Goal: Transaction & Acquisition: Book appointment/travel/reservation

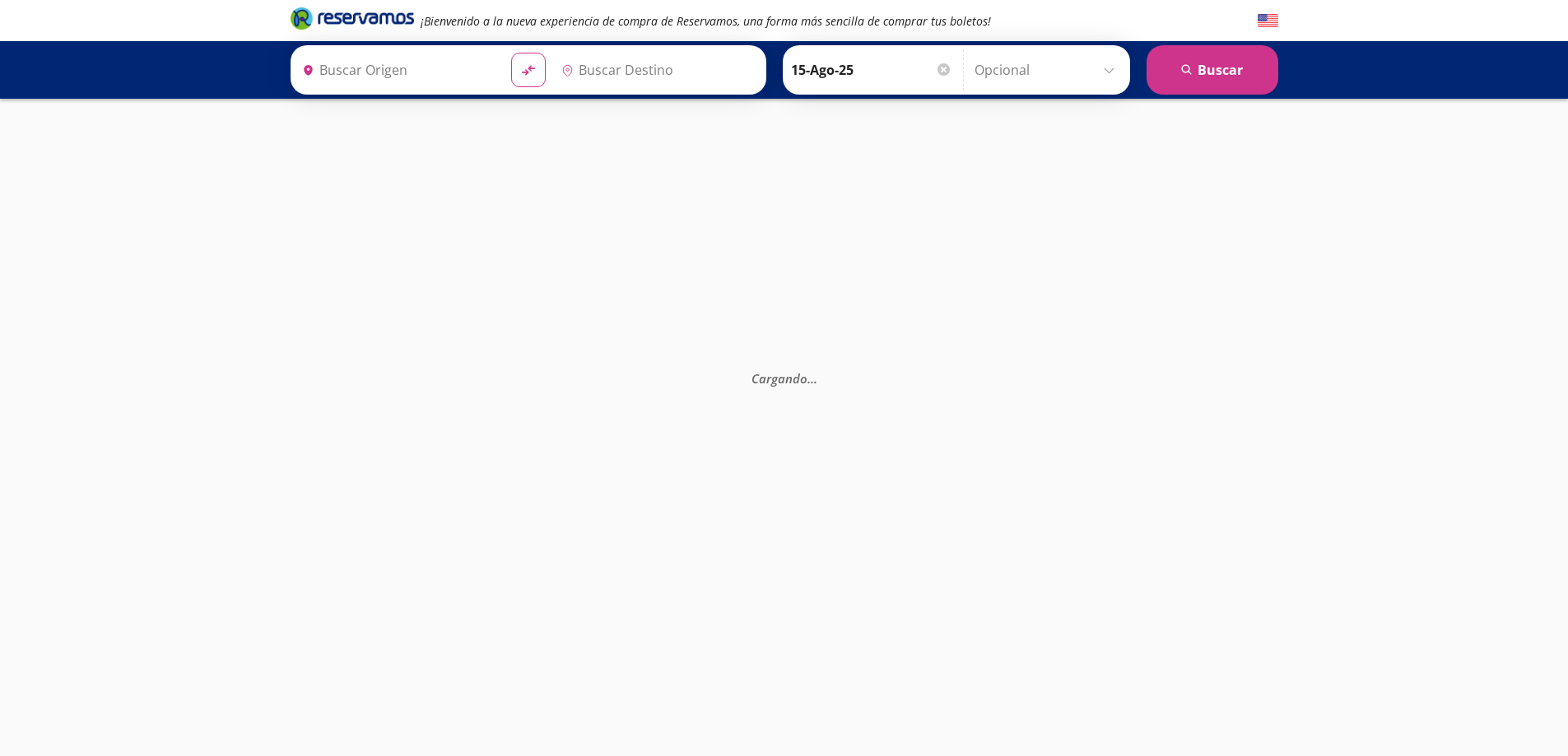
type input "[GEOGRAPHIC_DATA], [GEOGRAPHIC_DATA]"
type input "Santiago de Querétaro, [GEOGRAPHIC_DATA]"
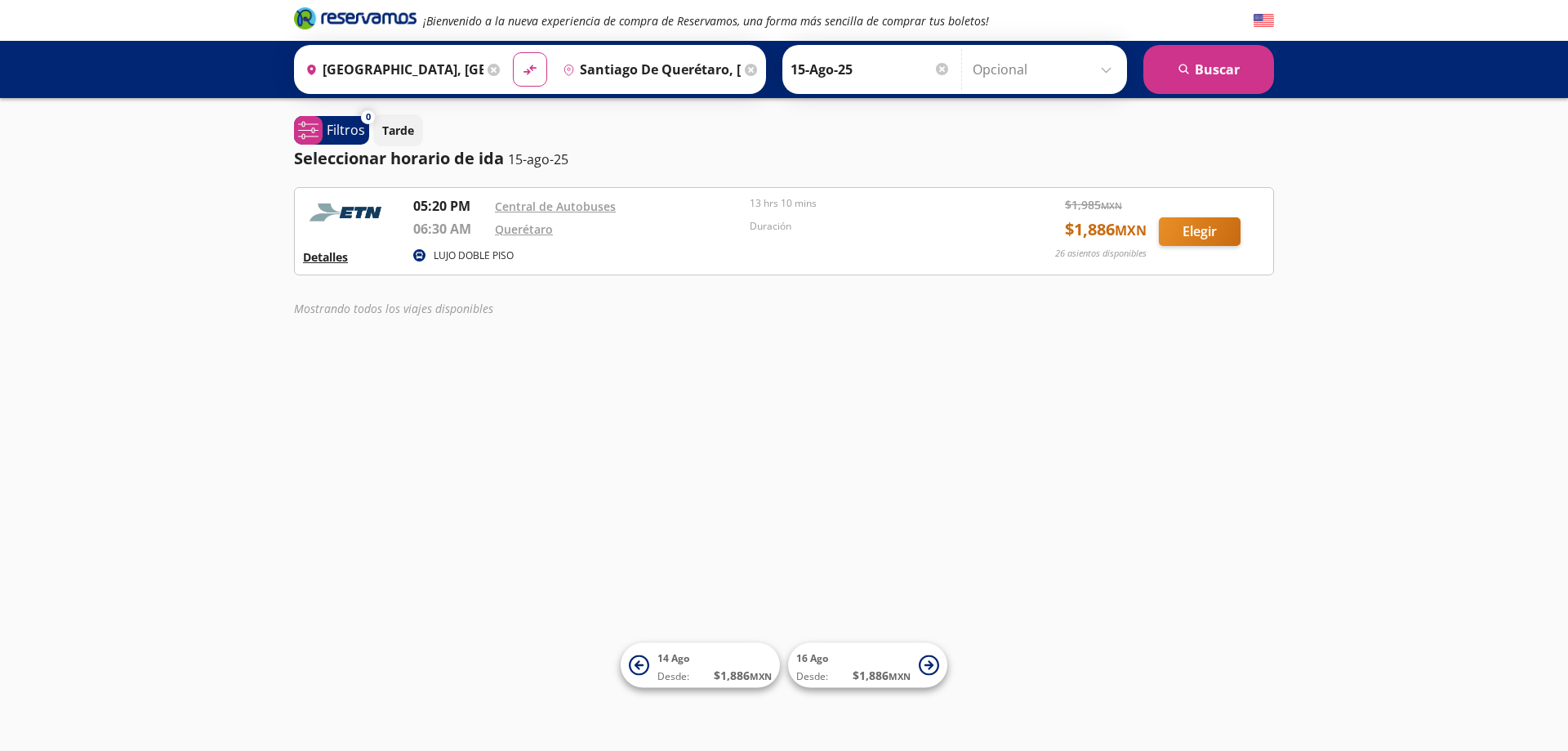
drag, startPoint x: 353, startPoint y: 261, endPoint x: 307, endPoint y: 263, distance: 46.0
click at [335, 263] on div "Detalles" at bounding box center [352, 256] width 98 height 20
click at [307, 263] on button "Detalles" at bounding box center [326, 257] width 45 height 17
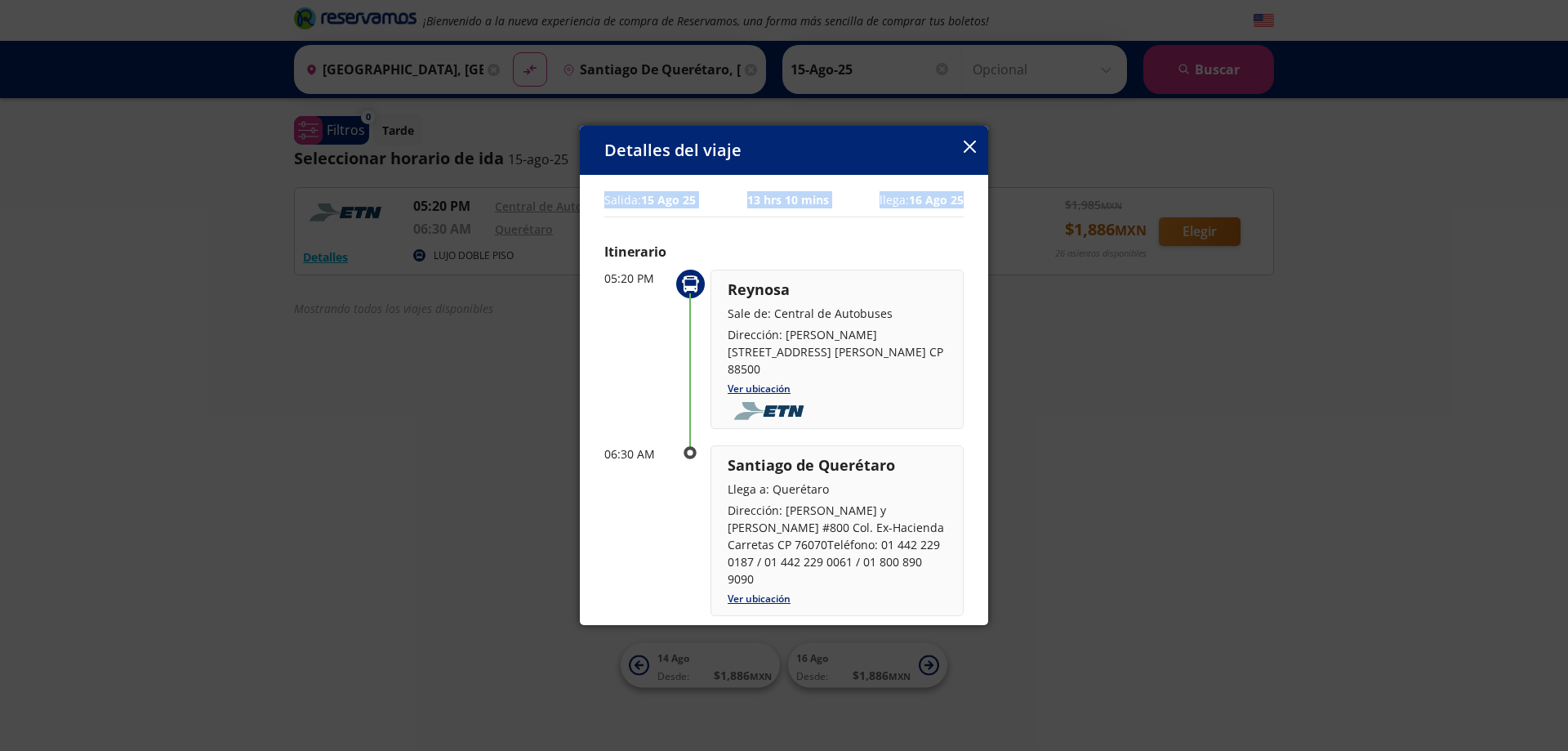
drag, startPoint x: 788, startPoint y: 142, endPoint x: 1036, endPoint y: 196, distance: 253.8
click at [1036, 196] on div "Detalles del viaje Salida: 15 Ago 25 13 hrs 10 mins llega: 16 Ago 25 Itinerario…" at bounding box center [784, 376] width 1568 height 751
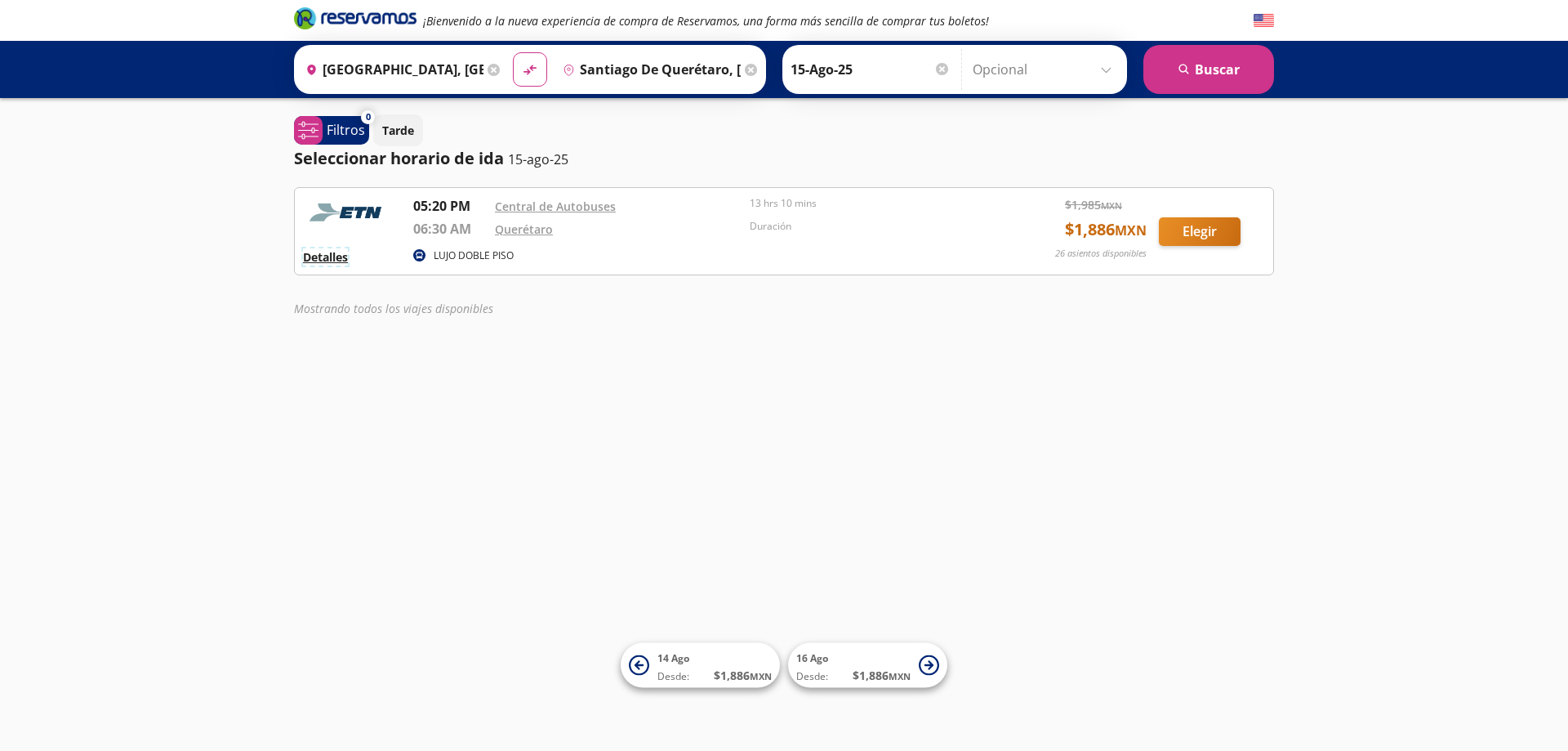
click at [324, 254] on button "Detalles" at bounding box center [326, 257] width 45 height 17
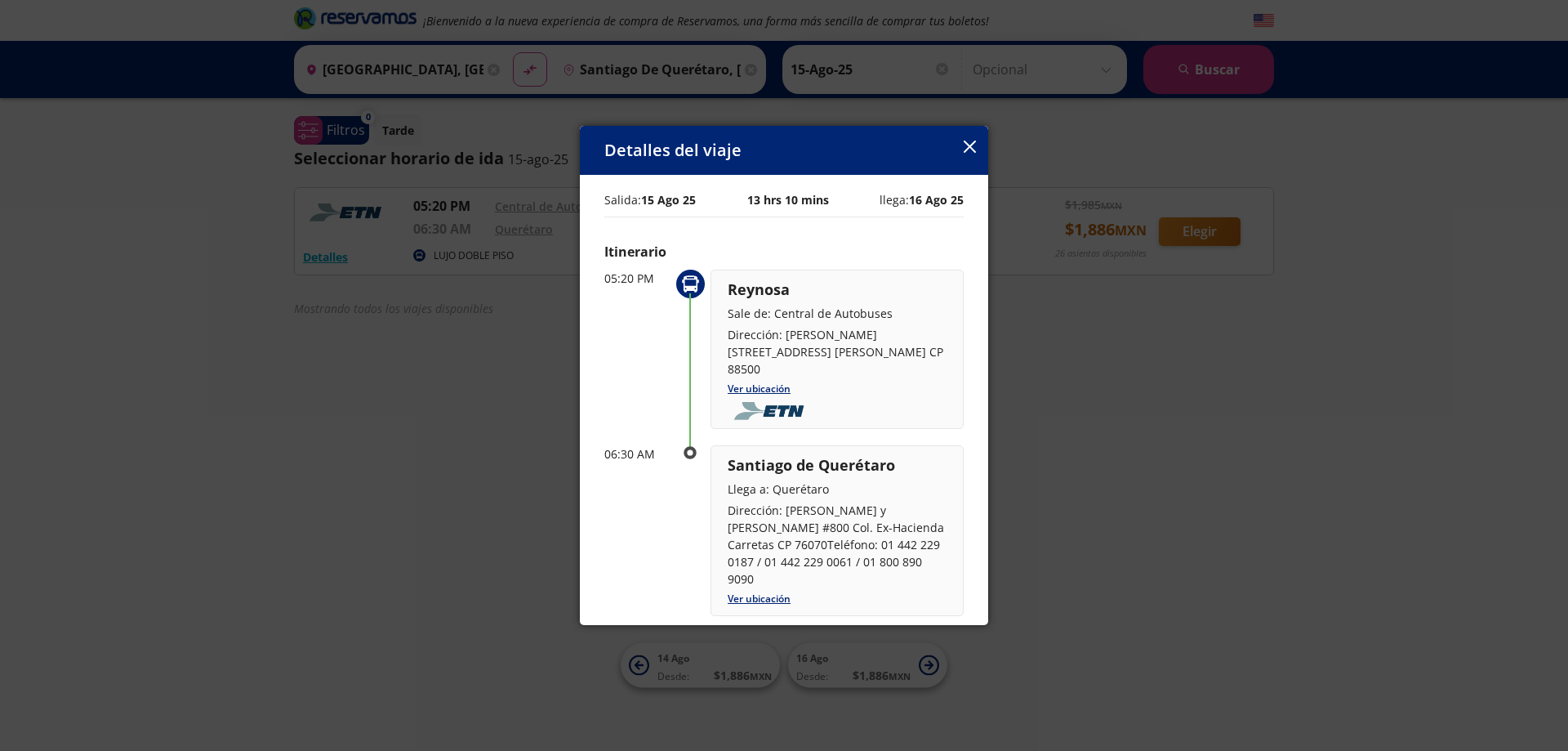
click at [968, 148] on icon "button" at bounding box center [970, 147] width 12 height 12
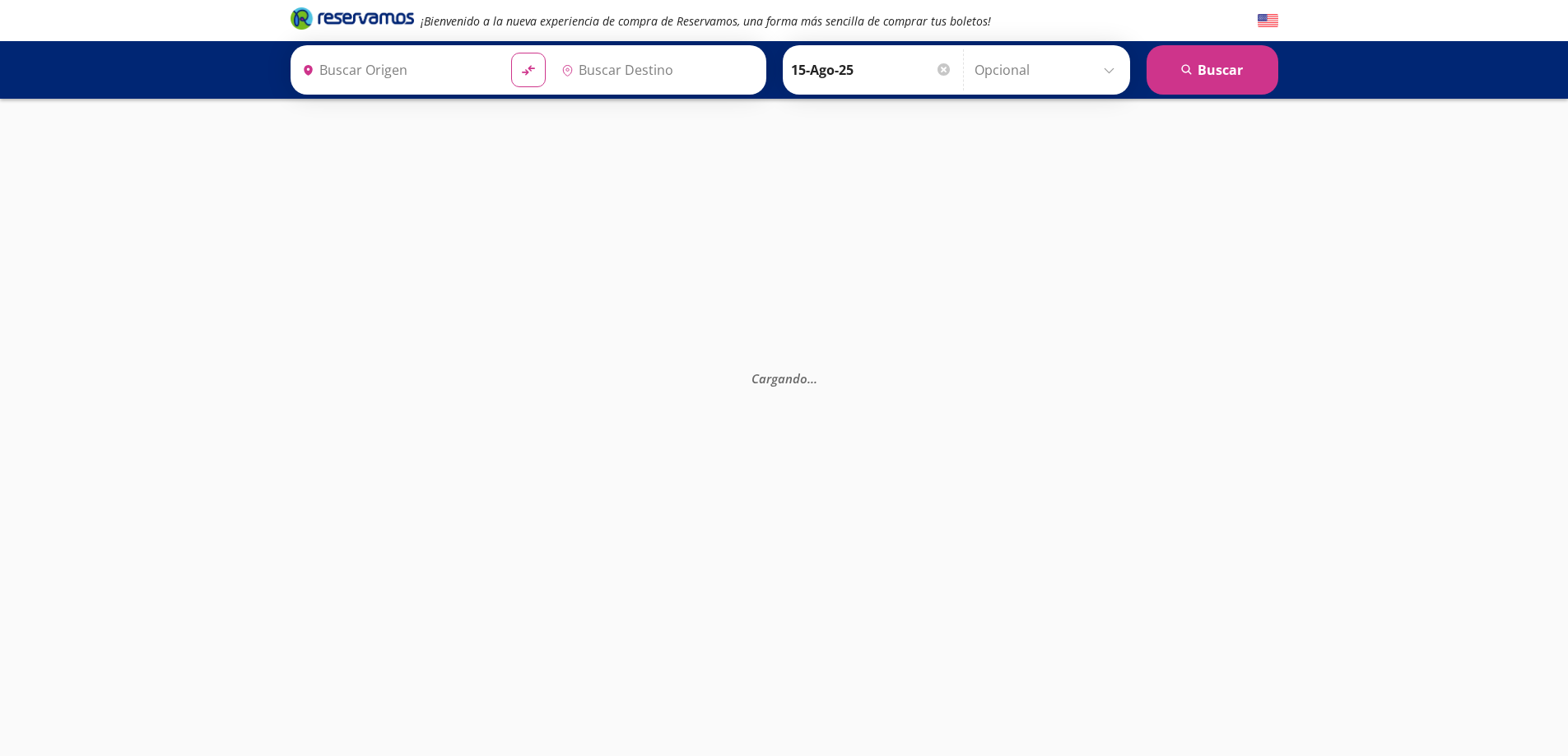
type input "Santiago de Querétaro, [GEOGRAPHIC_DATA]"
type input "[GEOGRAPHIC_DATA], [GEOGRAPHIC_DATA]"
type input "Santiago de Querétaro, [GEOGRAPHIC_DATA]"
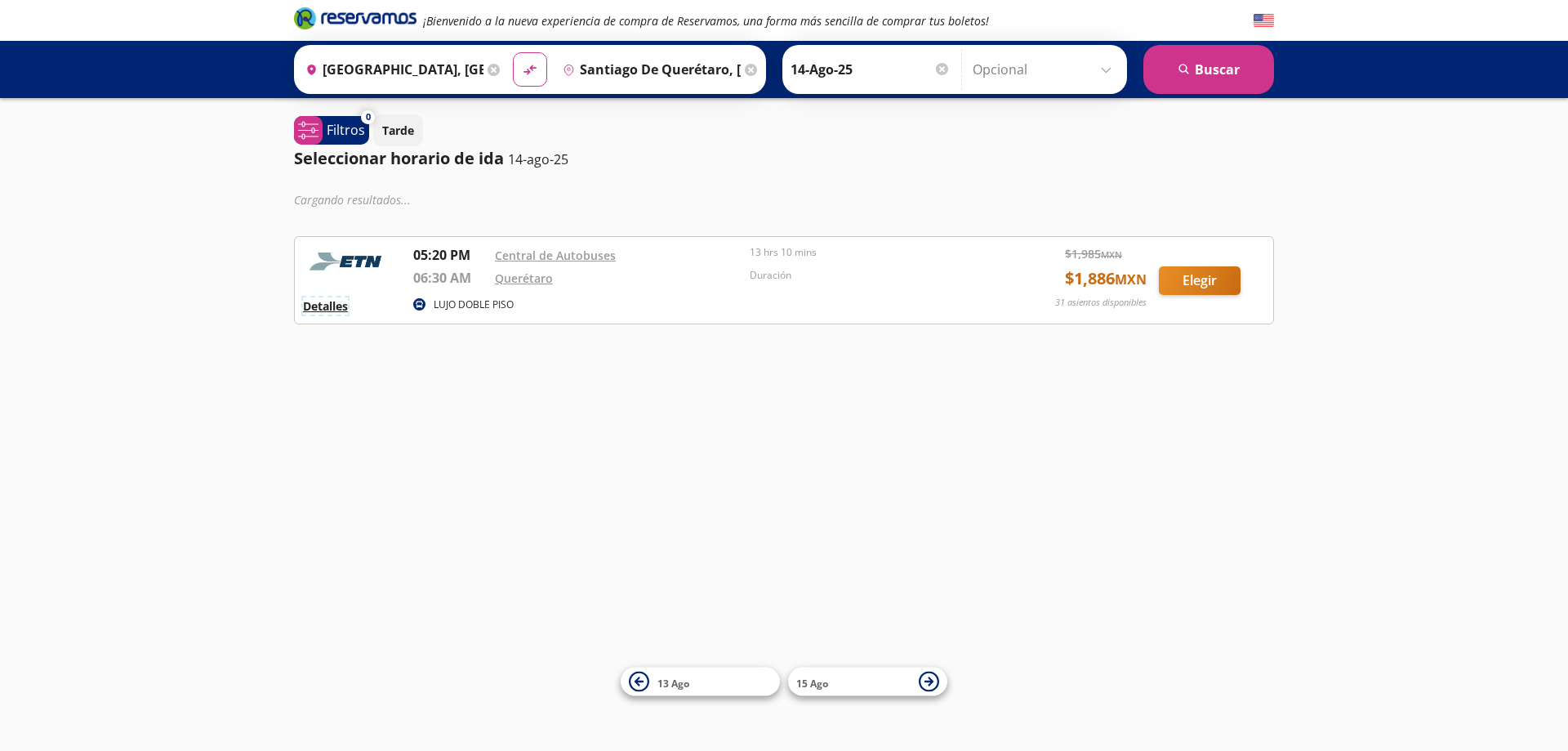
click at [325, 309] on button "Detalles" at bounding box center [326, 306] width 45 height 17
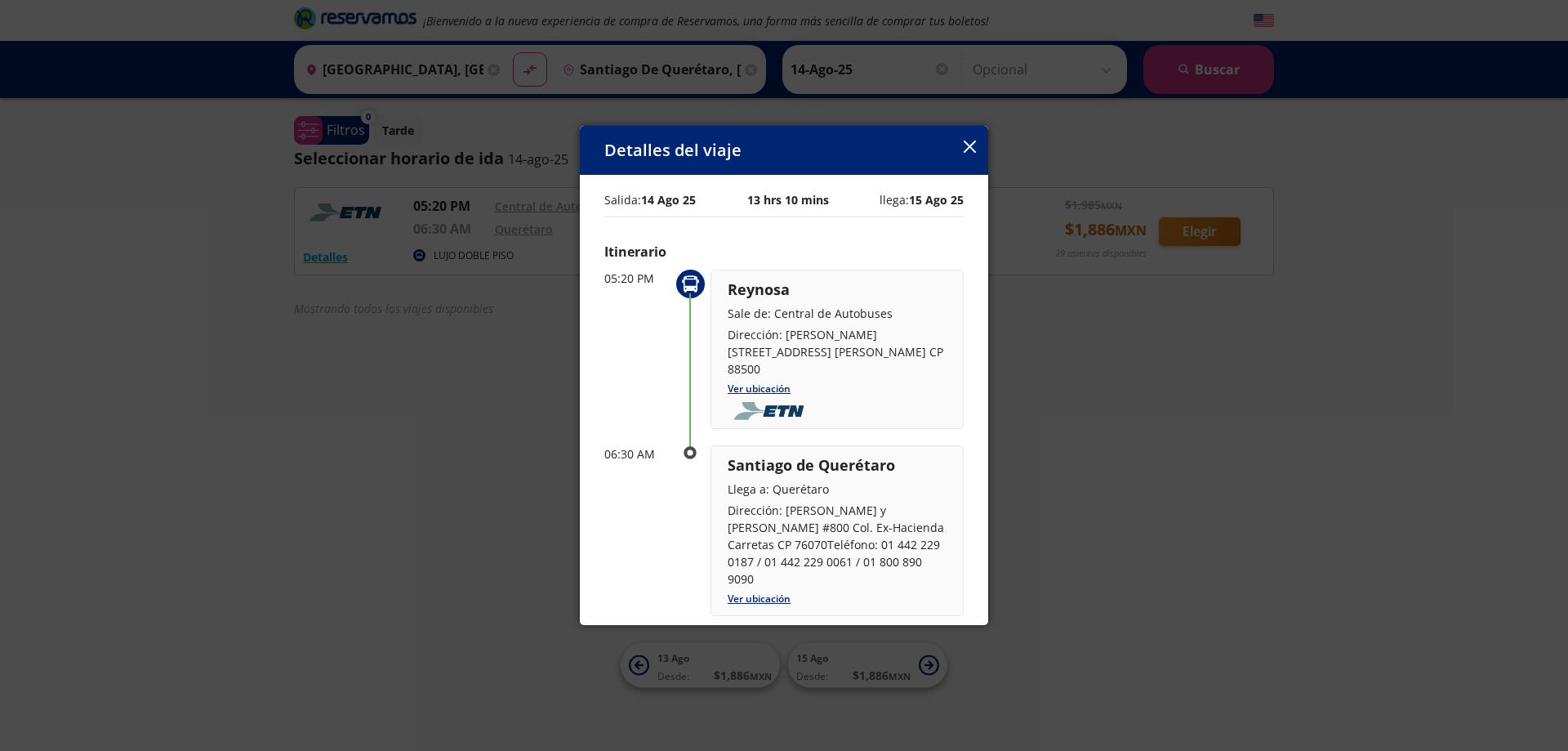
click at [969, 147] on icon "button" at bounding box center [970, 147] width 12 height 12
